Goal: Transaction & Acquisition: Purchase product/service

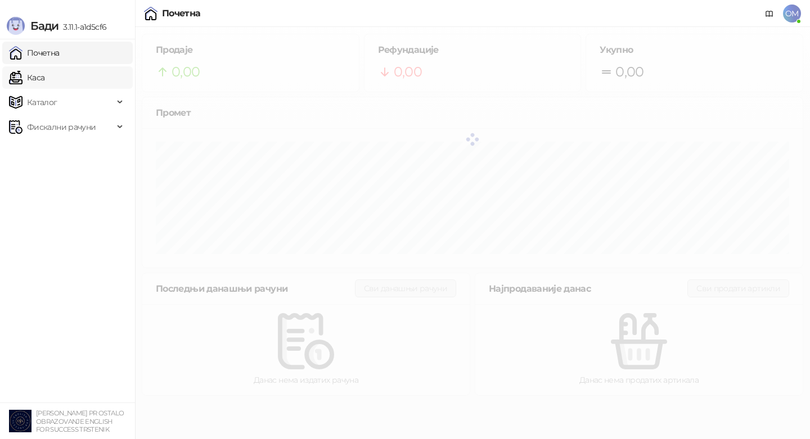
click at [44, 76] on link "Каса" at bounding box center [26, 77] width 35 height 22
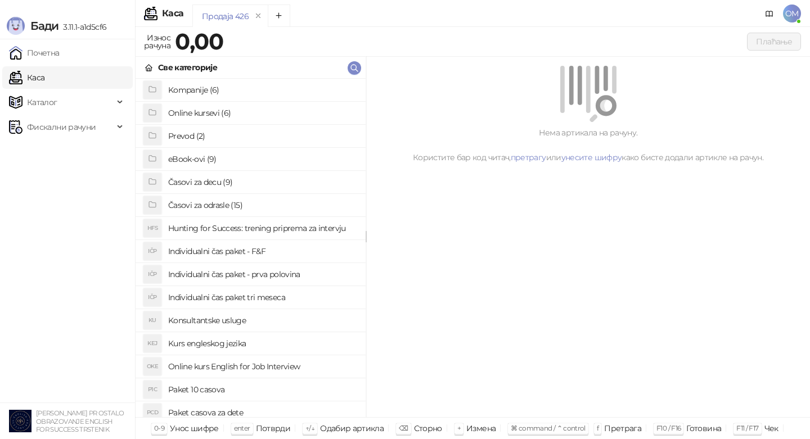
click at [193, 207] on h4 "Časovi za odrasle (15)" at bounding box center [262, 205] width 188 height 18
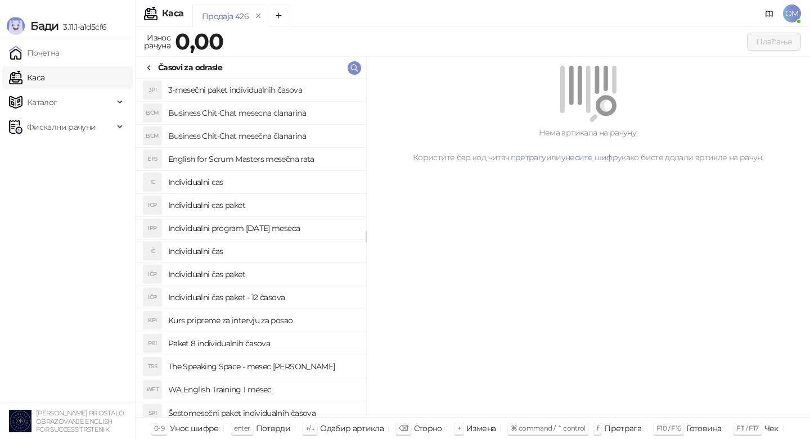
click at [228, 201] on h4 "Individualni cas paket" at bounding box center [262, 205] width 188 height 18
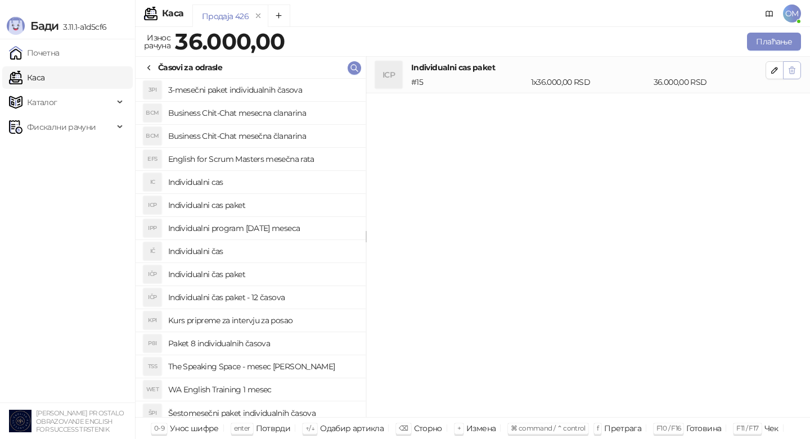
click at [790, 64] on button "button" at bounding box center [792, 70] width 18 height 18
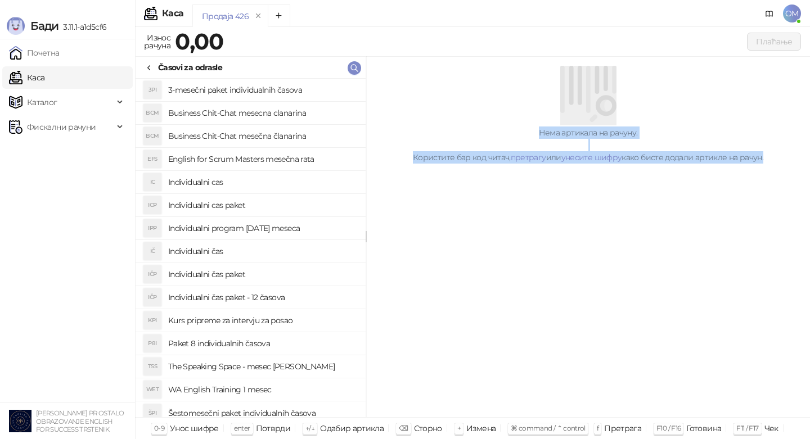
drag, startPoint x: 790, startPoint y: 64, endPoint x: 399, endPoint y: 170, distance: 405.6
click at [395, 174] on div "Нема артикала на рачуну. Користите бар код читач, претрагу или унесите шифру ка…" at bounding box center [588, 237] width 444 height 361
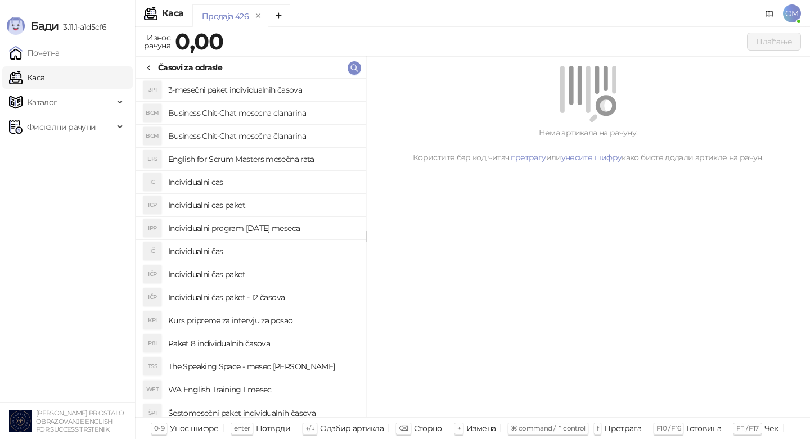
click at [234, 278] on h4 "Individualni čas paket" at bounding box center [262, 274] width 188 height 18
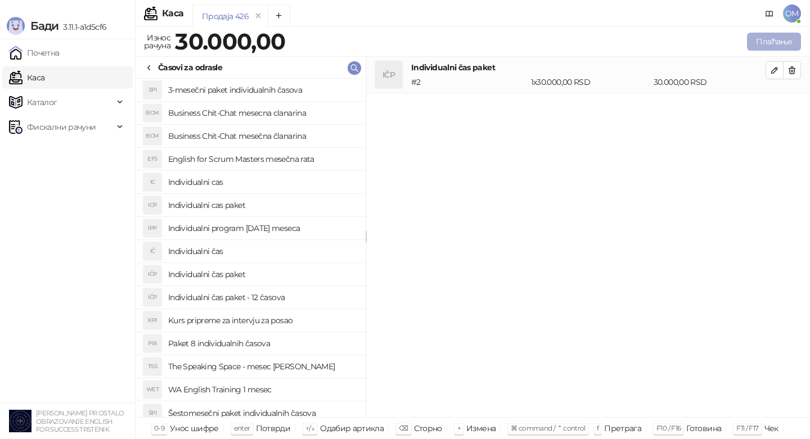
click at [772, 39] on button "Плаћање" at bounding box center [774, 42] width 54 height 18
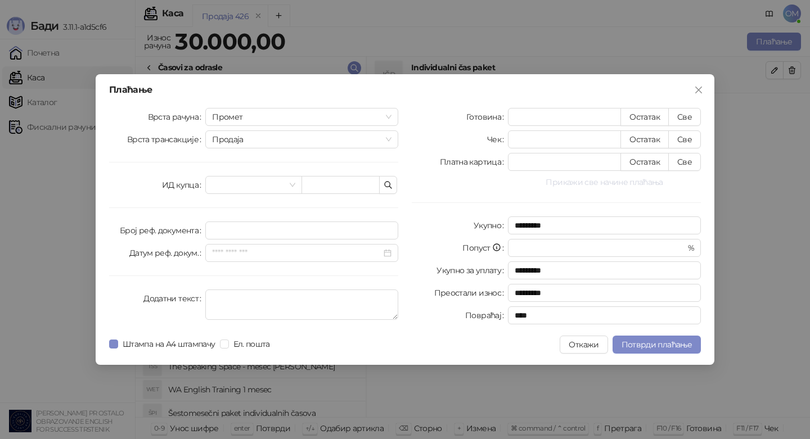
click at [648, 178] on button "Прикажи све начине плаћања" at bounding box center [604, 181] width 193 height 13
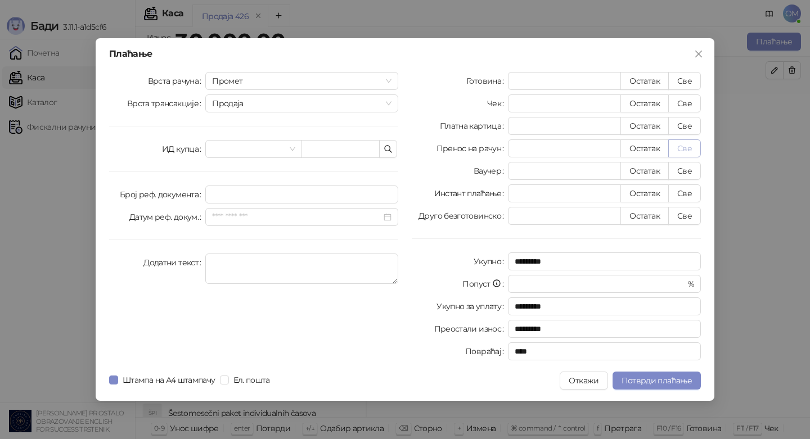
click at [690, 146] on button "Све" at bounding box center [684, 148] width 33 height 18
type input "*****"
type input "****"
click at [639, 381] on span "Потврди плаћање" at bounding box center [656, 381] width 70 height 10
